Goal: Use online tool/utility

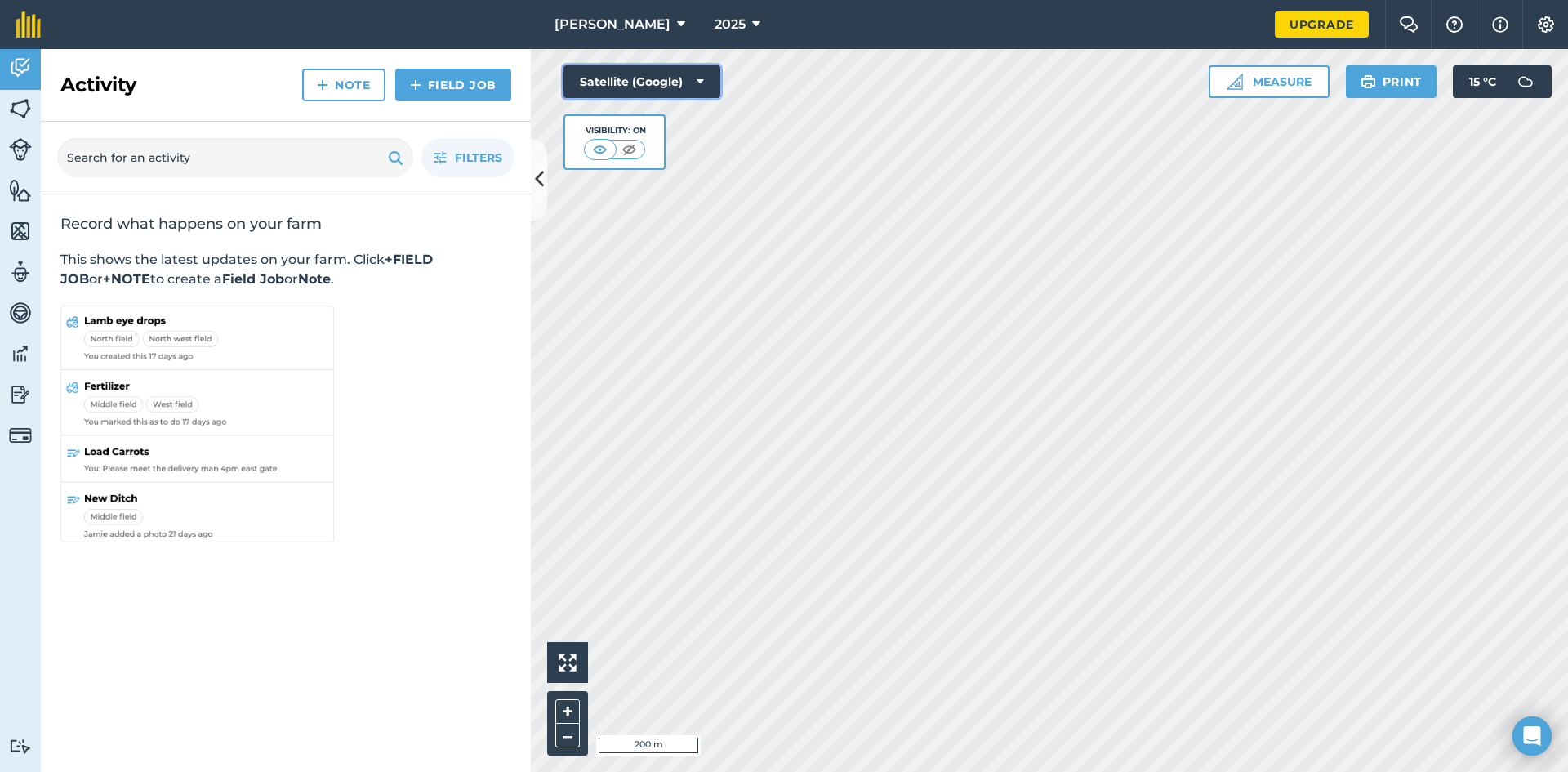
click at [700, 76] on icon at bounding box center [701, 81] width 8 height 16
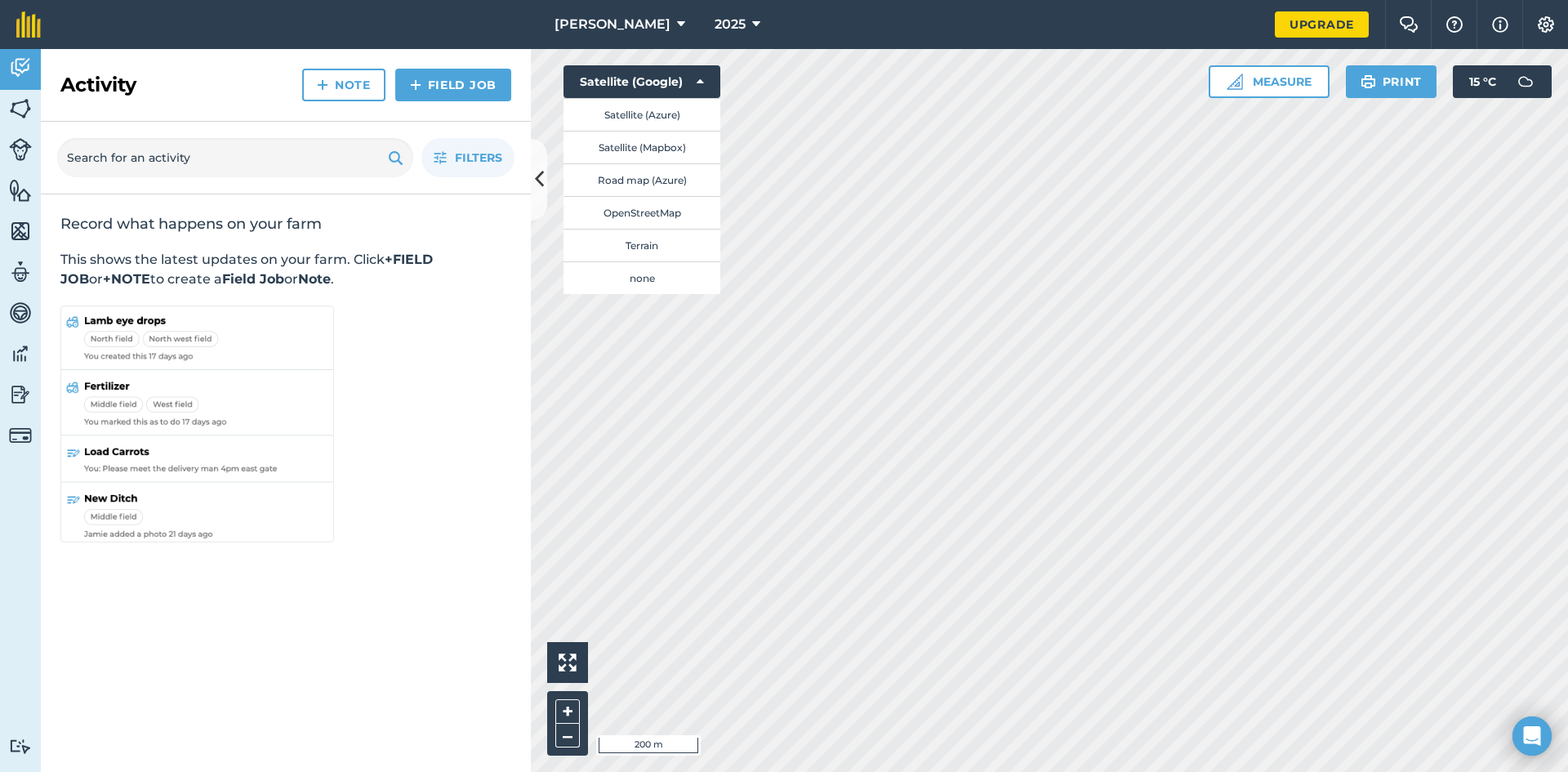
click at [707, 85] on div "Hello i 200 m + – Satellite (Google) Satellite (Azure) Satellite (Mapbox) Road …" at bounding box center [1049, 410] width 1037 height 723
click at [707, 85] on button "Satellite (Google)" at bounding box center [642, 81] width 157 height 33
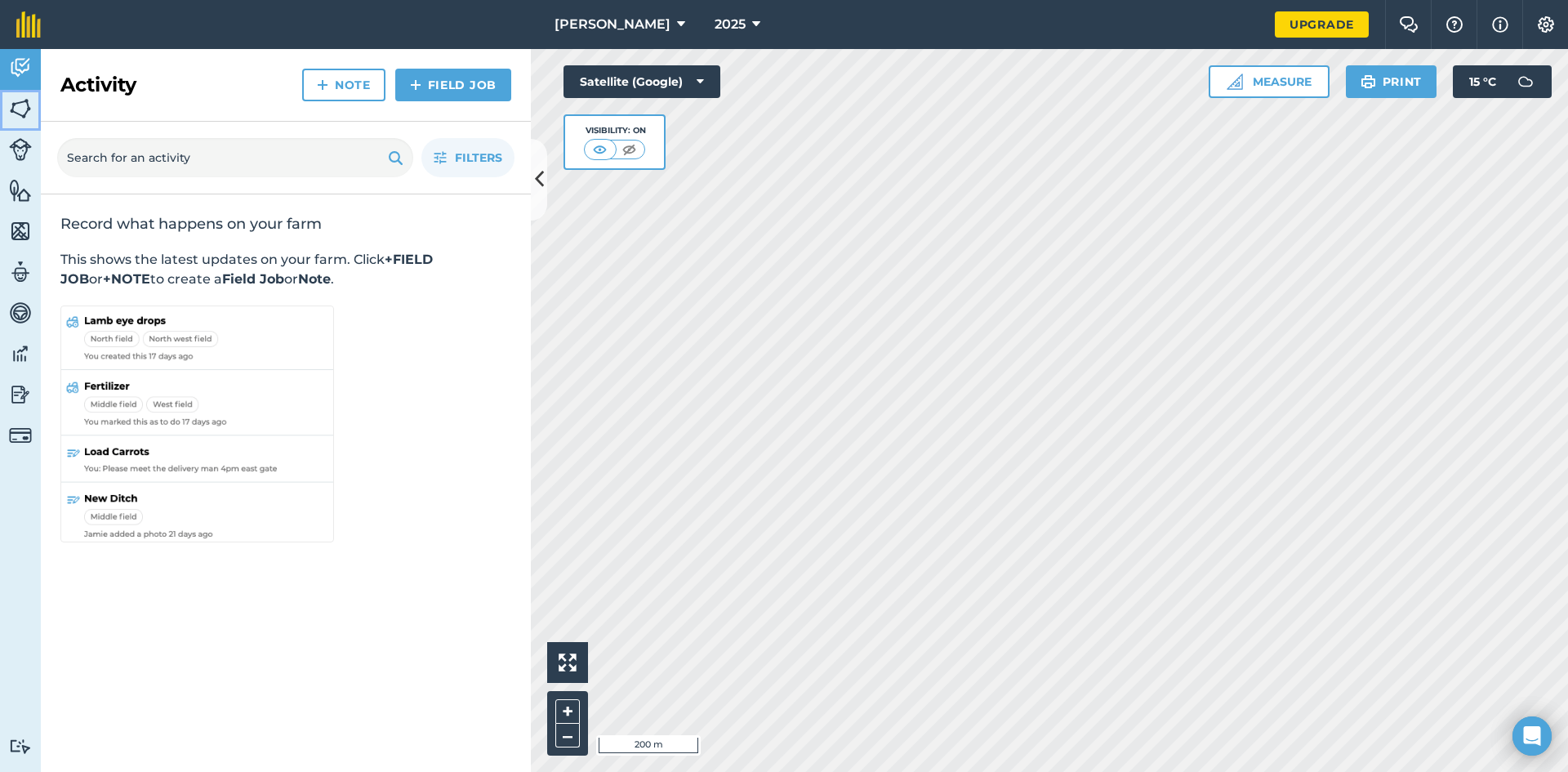
click at [22, 109] on img at bounding box center [20, 109] width 23 height 25
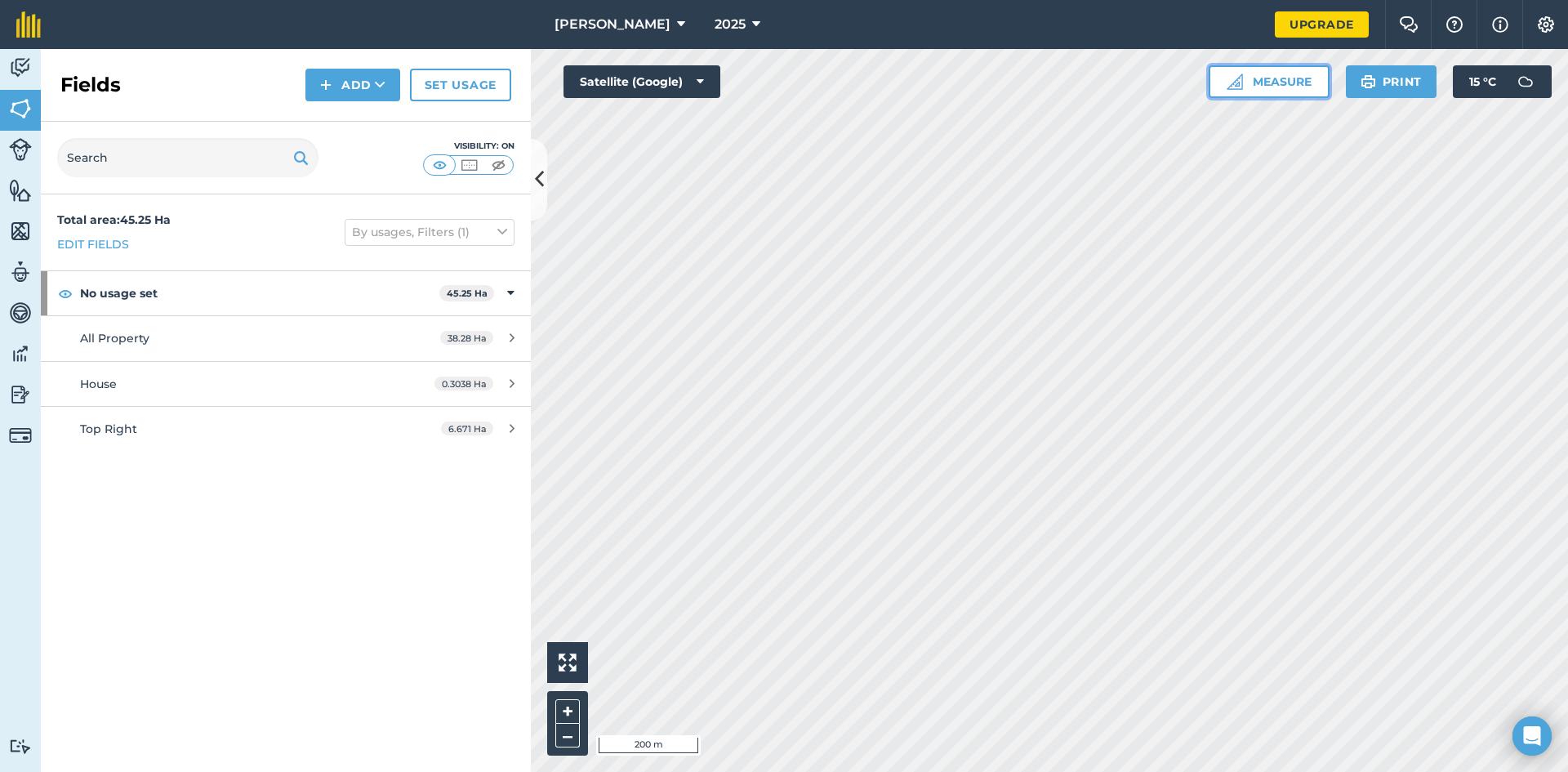
click at [1247, 90] on button "Measure" at bounding box center [1269, 81] width 120 height 33
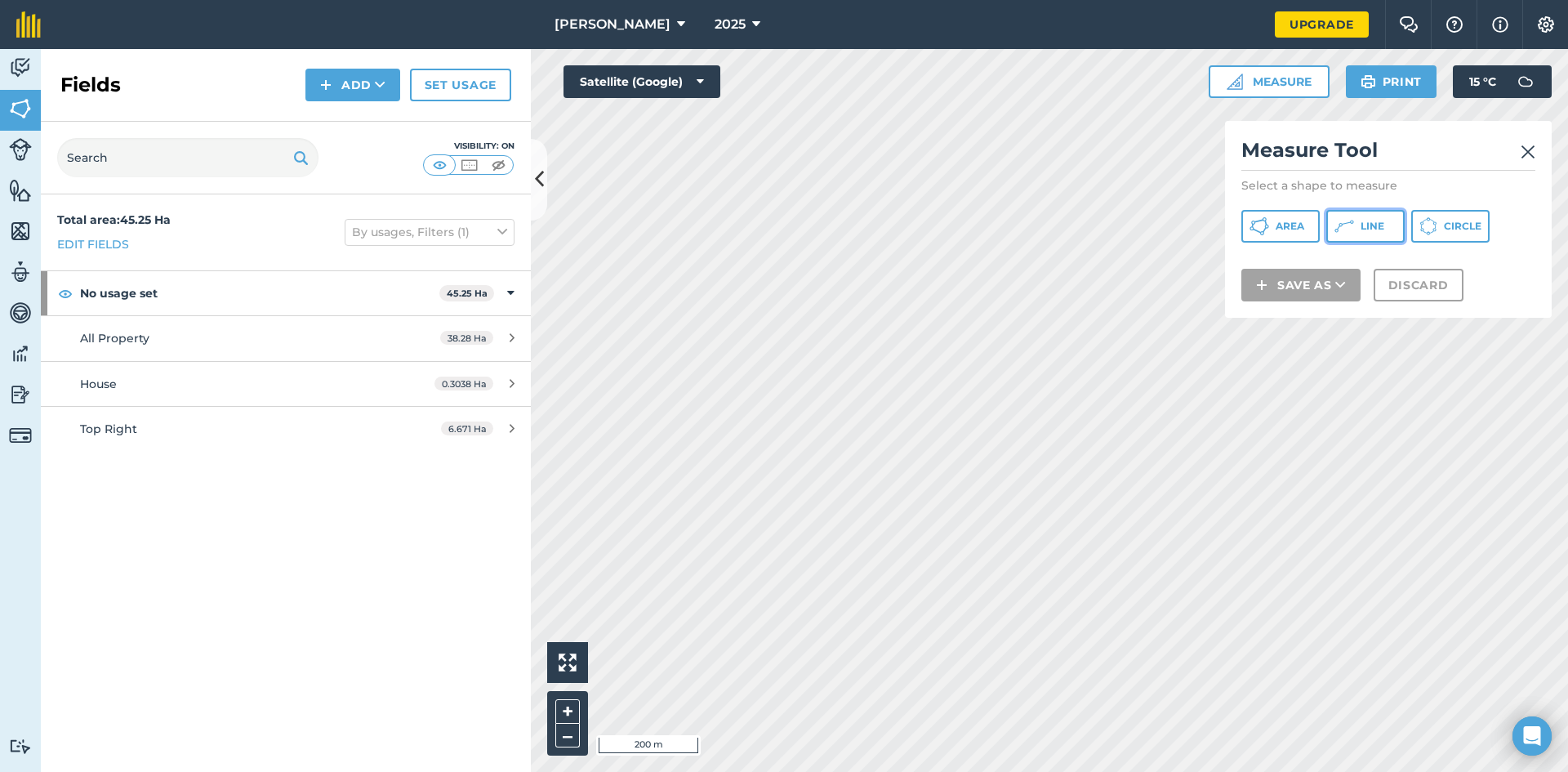
click at [1342, 220] on icon at bounding box center [1344, 226] width 20 height 20
click at [1429, 175] on div "Measure Tool Select a shape to measure Area Line Circle Save as Discard" at bounding box center [1388, 219] width 327 height 197
click at [1532, 156] on img at bounding box center [1527, 152] width 14 height 20
